Goal: Task Accomplishment & Management: Use online tool/utility

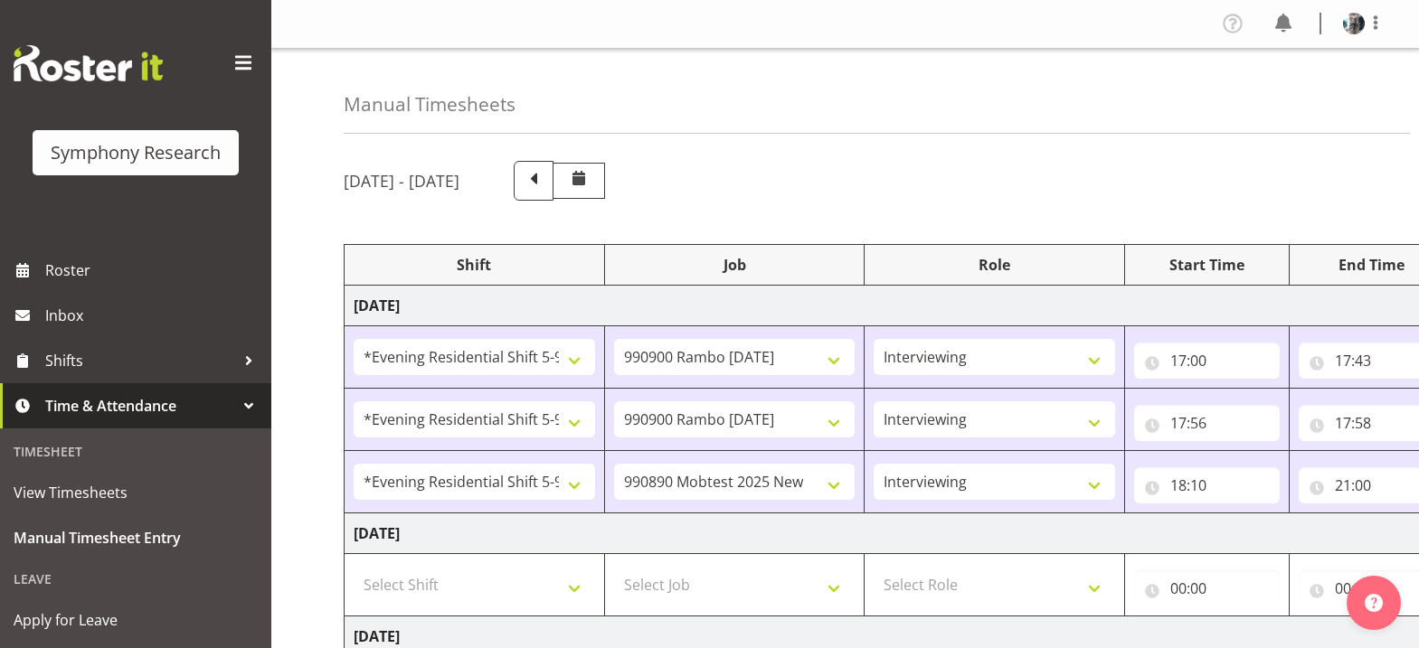
select select "48116"
select select "10732"
select select "47"
select select "48116"
select select "10732"
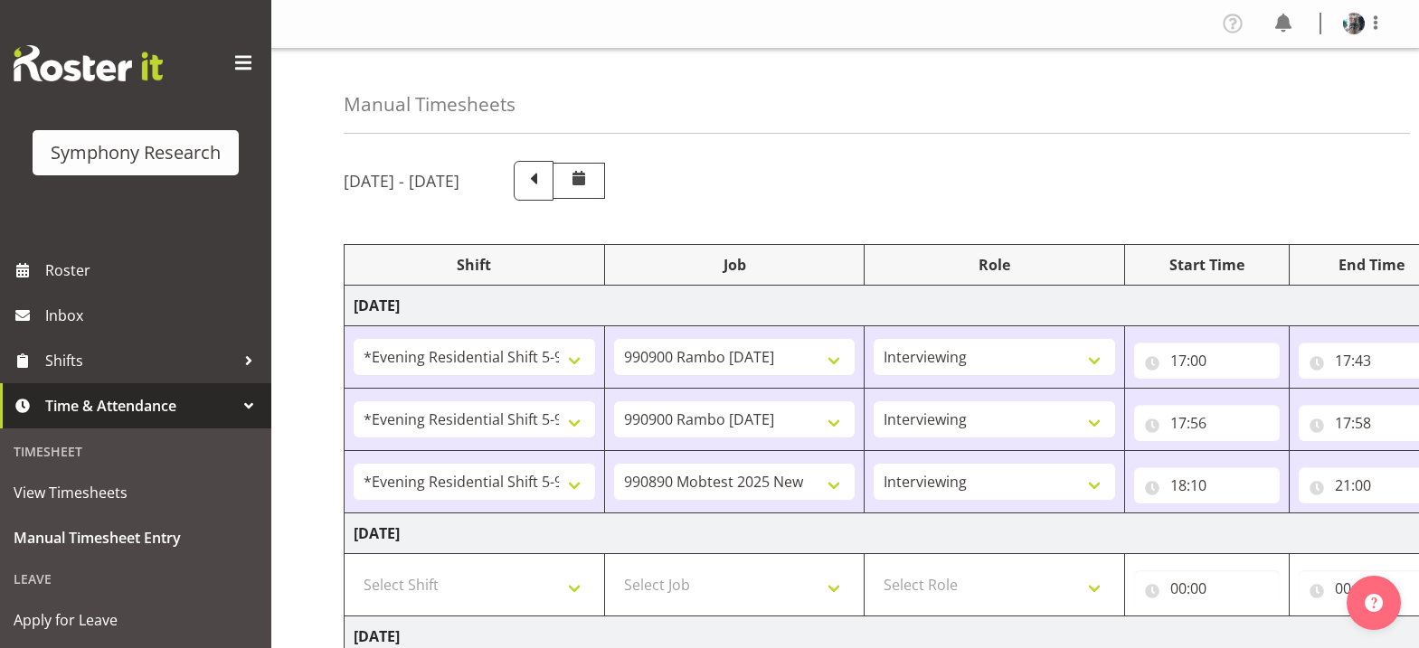
select select "47"
select select "48116"
select select "10485"
select select "47"
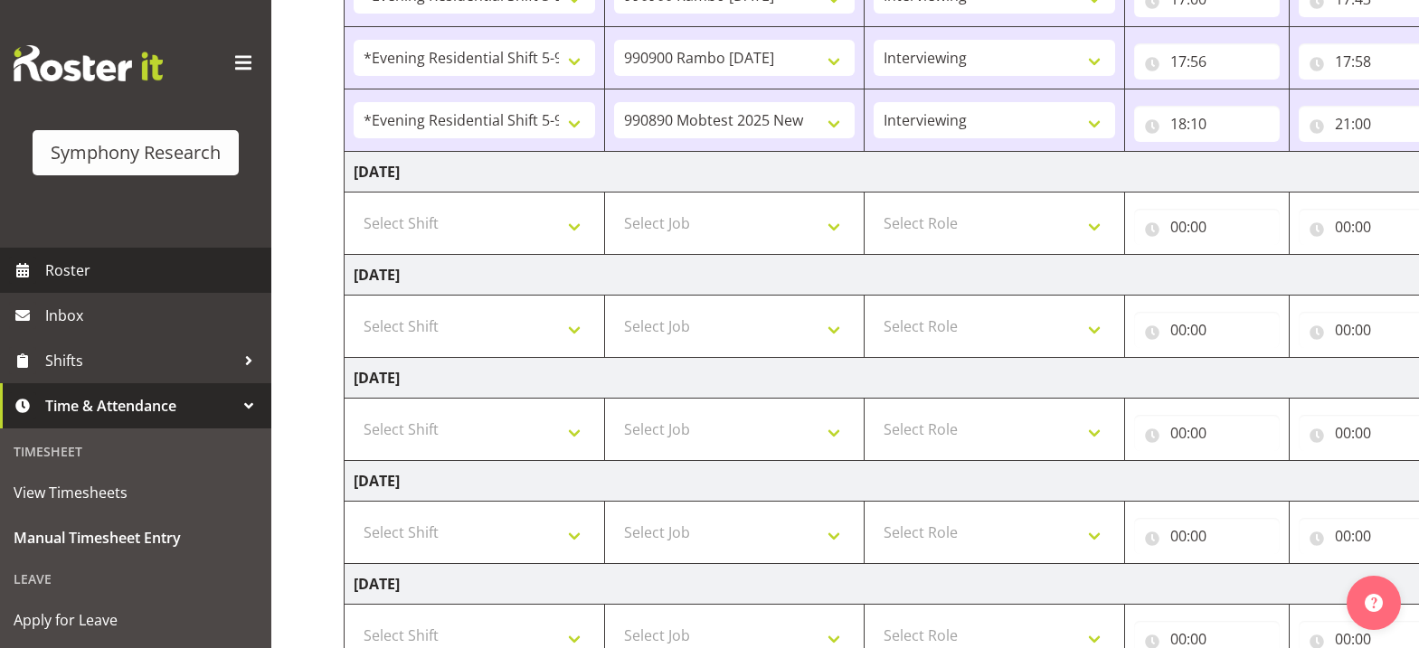
click at [71, 269] on span "Roster" at bounding box center [153, 270] width 217 height 27
